Goal: Task Accomplishment & Management: Use online tool/utility

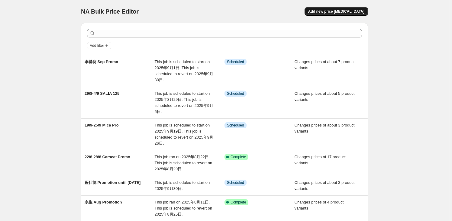
click at [349, 11] on span "Add new price [MEDICAL_DATA]" at bounding box center [336, 11] width 56 height 5
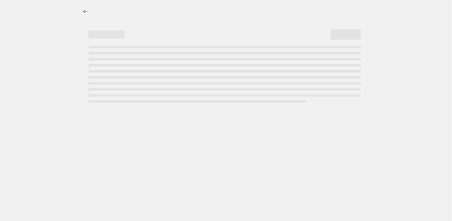
select select "percentage"
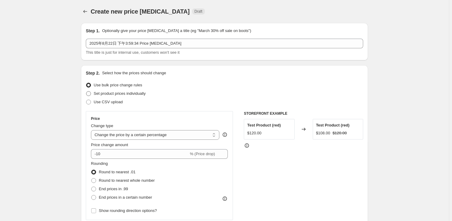
click at [112, 92] on span "Set product prices individually" at bounding box center [120, 93] width 52 height 5
click at [86, 91] on input "Set product prices individually" at bounding box center [86, 91] width 0 height 0
radio input "true"
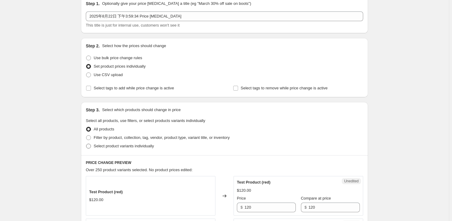
drag, startPoint x: 125, startPoint y: 145, endPoint x: 129, endPoint y: 142, distance: 4.8
click at [125, 145] on span "Select product variants individually" at bounding box center [124, 146] width 60 height 5
click at [86, 144] on input "Select product variants individually" at bounding box center [86, 144] width 0 height 0
radio input "true"
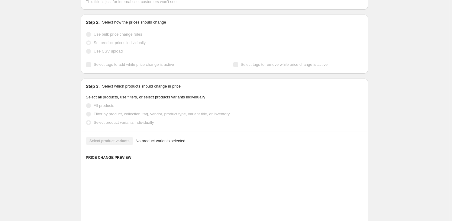
scroll to position [82, 0]
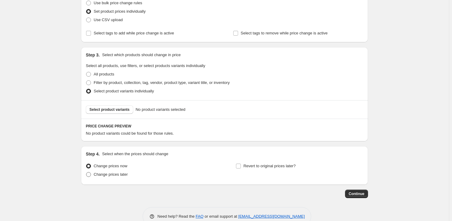
click at [123, 174] on span "Change prices later" at bounding box center [111, 174] width 34 height 5
click at [86, 172] on input "Change prices later" at bounding box center [86, 172] width 0 height 0
radio input "true"
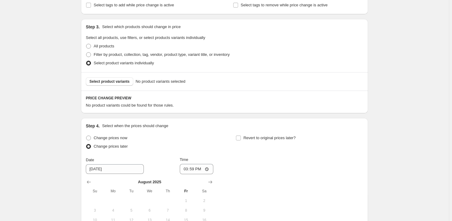
scroll to position [192, 0]
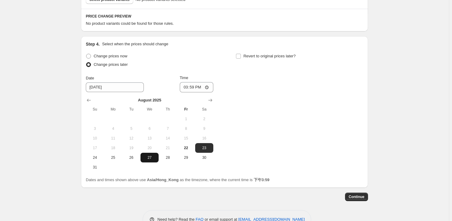
click at [152, 157] on span "27" at bounding box center [149, 157] width 13 height 5
type input "[DATE]"
click at [208, 88] on input "15:59" at bounding box center [197, 87] width 34 height 10
type input "00:00"
click at [265, 102] on div "Change prices now Change prices later Date [DATE] Time 00:00 [DATE] Su Mo Tu We…" at bounding box center [224, 112] width 277 height 120
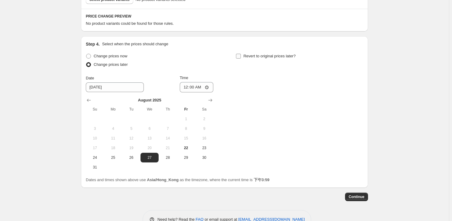
click at [241, 58] on input "Revert to original prices later?" at bounding box center [238, 56] width 5 height 5
checkbox input "true"
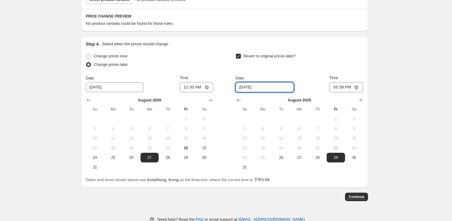
click at [259, 87] on input "[DATE]" at bounding box center [264, 87] width 58 height 10
click at [362, 97] on icon "Show next month, September 2025" at bounding box center [360, 100] width 6 height 6
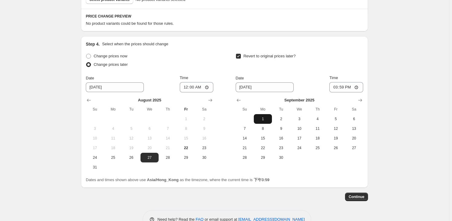
click at [267, 117] on span "1" at bounding box center [262, 119] width 13 height 5
type input "[DATE]"
click at [347, 86] on input "15:59" at bounding box center [346, 87] width 34 height 10
click at [341, 88] on input "15:59" at bounding box center [346, 87] width 34 height 10
click at [344, 88] on input "15:59" at bounding box center [346, 87] width 34 height 10
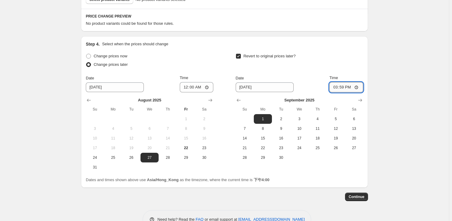
click at [351, 88] on input "15:59" at bounding box center [346, 87] width 34 height 10
drag, startPoint x: 356, startPoint y: 88, endPoint x: 359, endPoint y: 86, distance: 3.6
click at [359, 86] on input "15:59" at bounding box center [346, 87] width 34 height 10
type input "00:00"
click at [308, 177] on div "Dates and times shown above use Asia/Hong_Kong as the timezone, where the curre…" at bounding box center [224, 180] width 277 height 6
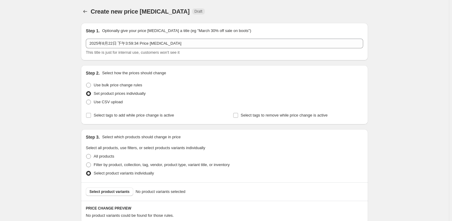
scroll to position [55, 0]
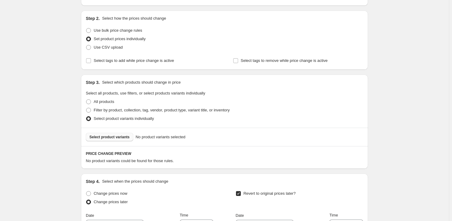
click at [121, 135] on span "Select product variants" at bounding box center [109, 137] width 40 height 5
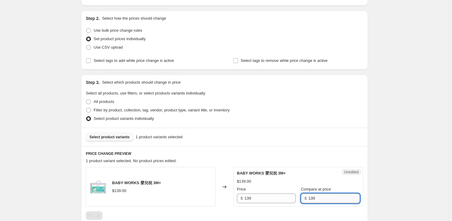
click at [311, 197] on input "139" at bounding box center [333, 198] width 51 height 10
click at [265, 200] on input "139" at bounding box center [269, 198] width 51 height 10
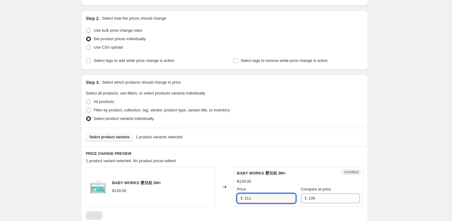
type input "111"
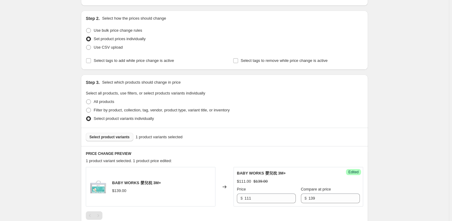
click at [118, 137] on span "Select product variants" at bounding box center [109, 137] width 40 height 5
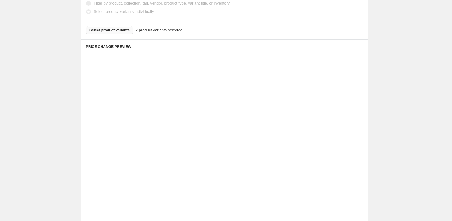
scroll to position [165, 0]
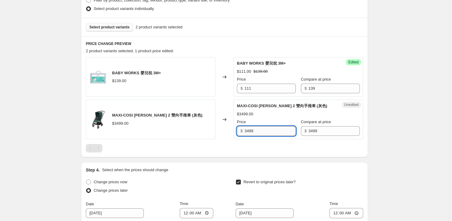
click at [265, 130] on input "3499" at bounding box center [269, 131] width 51 height 10
type input "2799"
click at [117, 26] on span "Select product variants" at bounding box center [109, 27] width 40 height 5
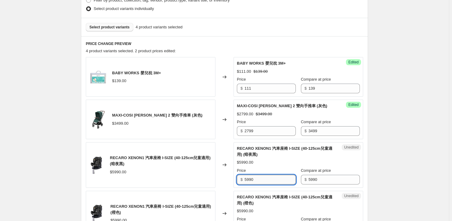
click at [274, 182] on input "5990" at bounding box center [269, 180] width 51 height 10
paste input "4792"
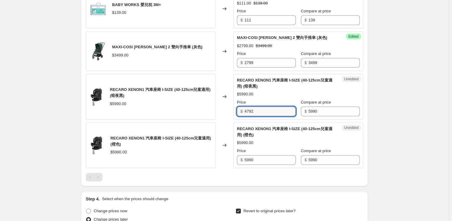
scroll to position [247, 0]
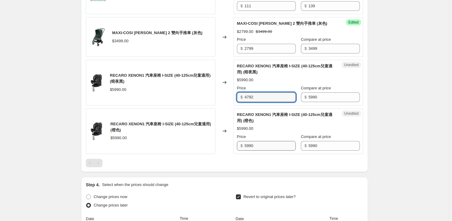
type input "4792"
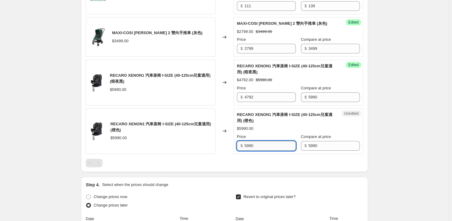
click at [265, 148] on input "5990" at bounding box center [269, 146] width 51 height 10
paste input "4792"
type input "4792"
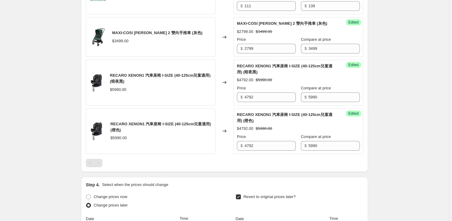
click at [405, 142] on div "Create new price [MEDICAL_DATA]. This page is ready Create new price [MEDICAL_D…" at bounding box center [224, 65] width 449 height 625
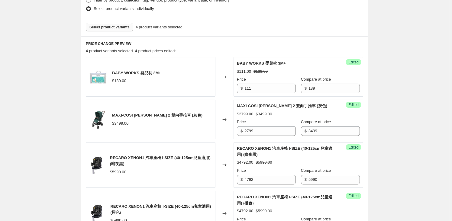
click at [117, 30] on button "Select product variants" at bounding box center [109, 27] width 47 height 8
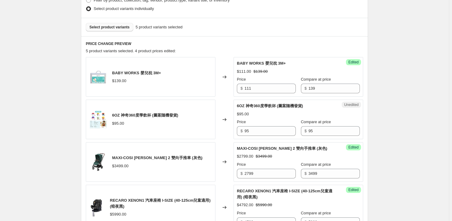
click at [113, 27] on span "Select product variants" at bounding box center [109, 27] width 40 height 5
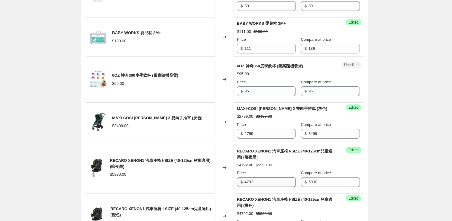
scroll to position [219, 0]
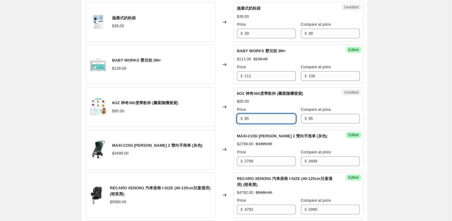
click at [270, 117] on input "95" at bounding box center [269, 119] width 51 height 10
type input "76"
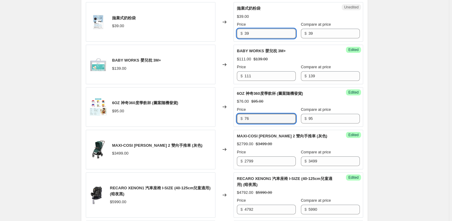
click at [278, 34] on input "39" at bounding box center [269, 34] width 51 height 10
type input "31"
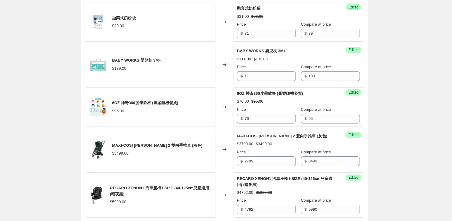
click at [62, 93] on div "Create new price [MEDICAL_DATA]. This page is ready Create new price [MEDICAL_D…" at bounding box center [224, 136] width 449 height 710
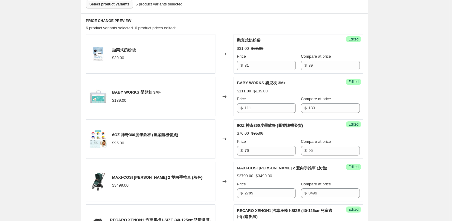
scroll to position [110, 0]
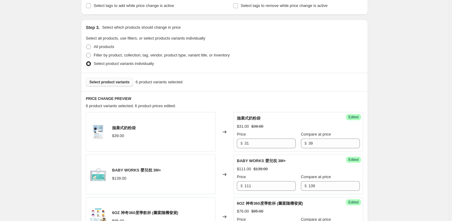
click at [116, 82] on span "Select product variants" at bounding box center [109, 82] width 40 height 5
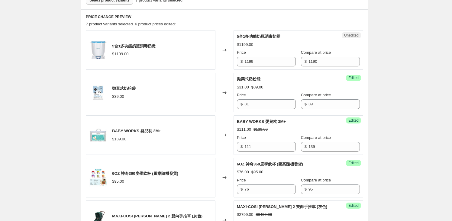
scroll to position [192, 0]
click at [276, 66] on div "Unedited 5合1多功能奶瓶消毒奶煲 $1199.00 Price $ 1199 Compare at price $ 1190" at bounding box center [297, 50] width 129 height 40
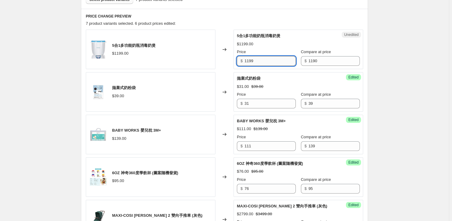
click at [270, 58] on input "1199" at bounding box center [269, 61] width 51 height 10
type input "959"
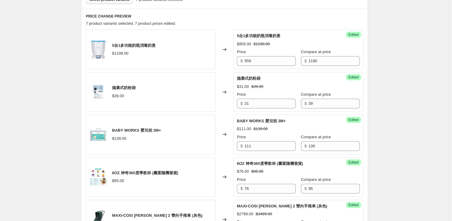
click at [50, 58] on div "Create new price [MEDICAL_DATA]. This page is ready Create new price [MEDICAL_D…" at bounding box center [224, 184] width 449 height 753
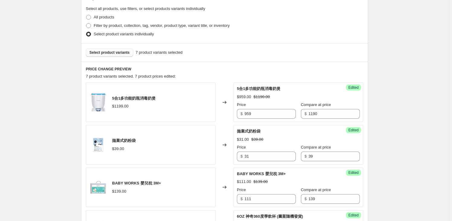
scroll to position [110, 0]
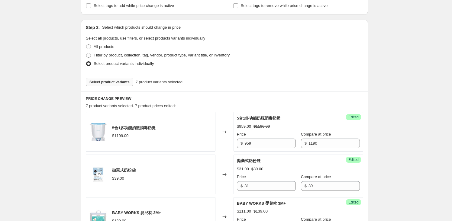
click at [106, 83] on span "Select product variants" at bounding box center [109, 82] width 40 height 5
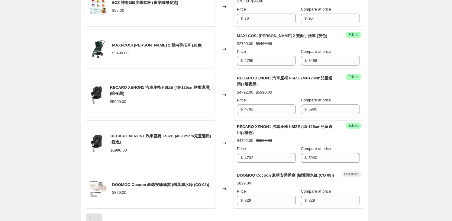
scroll to position [411, 0]
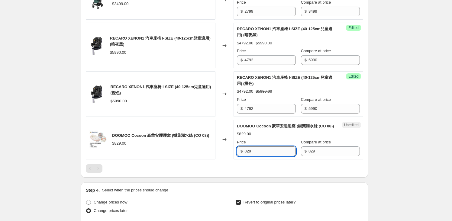
click at [274, 155] on input "829" at bounding box center [269, 151] width 51 height 10
type input "663"
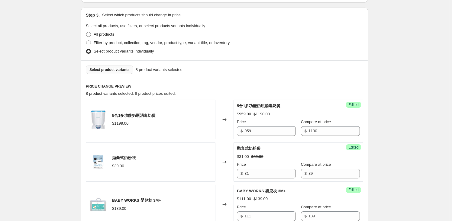
scroll to position [110, 0]
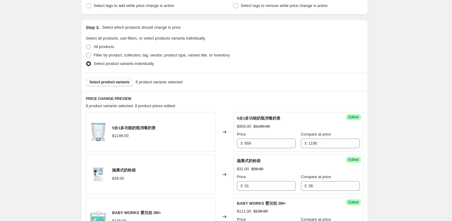
click at [106, 82] on span "Select product variants" at bounding box center [109, 82] width 40 height 5
